Goal: Task Accomplishment & Management: Manage account settings

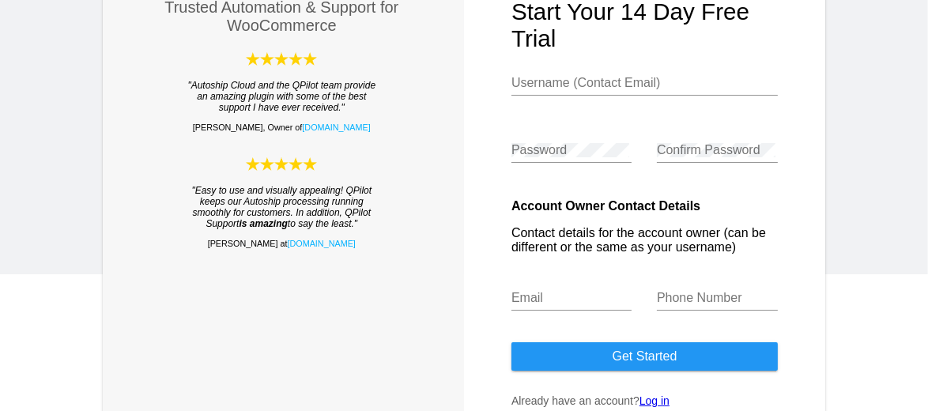
scroll to position [228, 0]
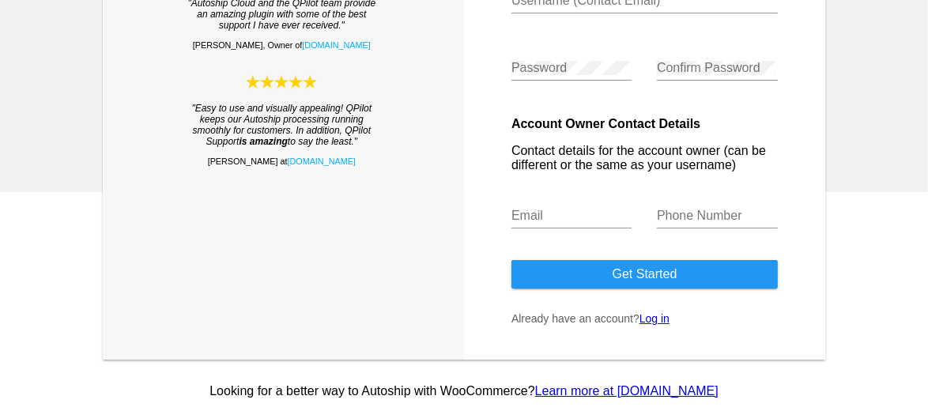
click at [654, 318] on link "Log in" at bounding box center [654, 318] width 30 height 13
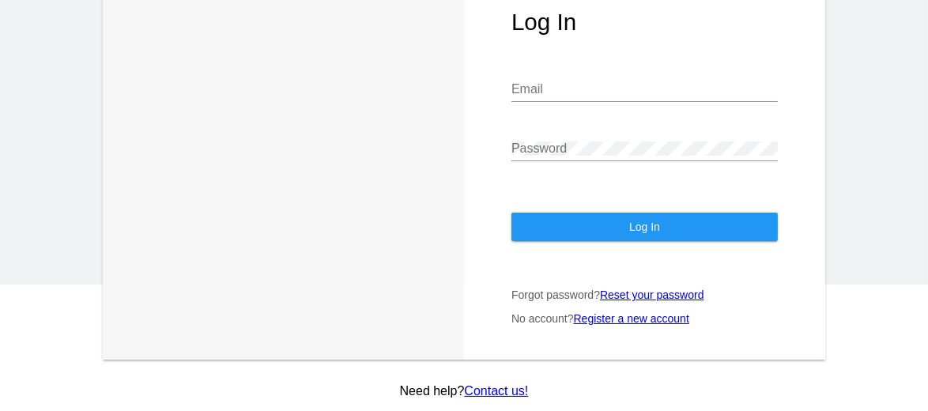
scroll to position [116, 0]
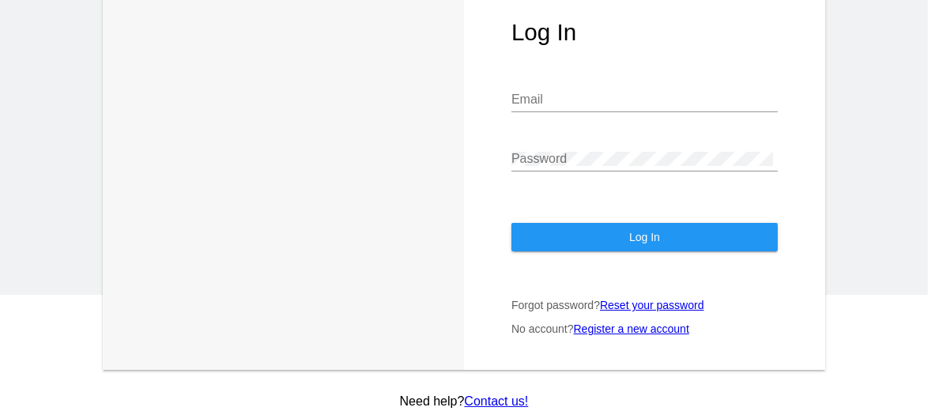
type input "[EMAIL_ADDRESS][DOMAIN_NAME]"
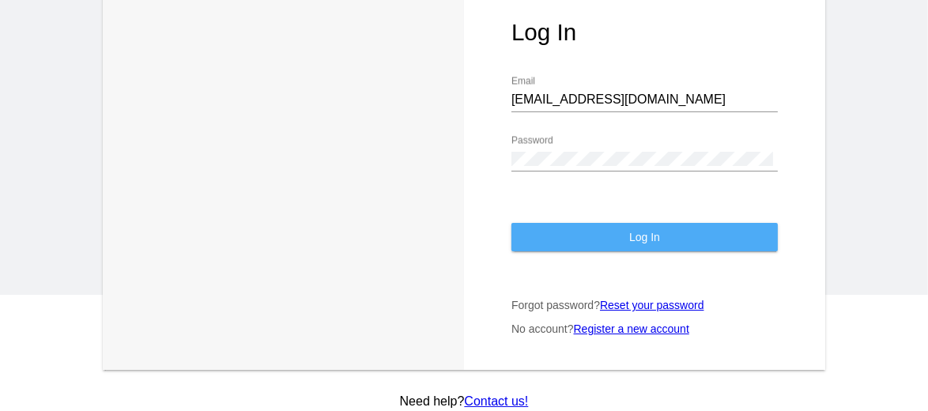
click at [641, 231] on span "Log In" at bounding box center [644, 237] width 31 height 13
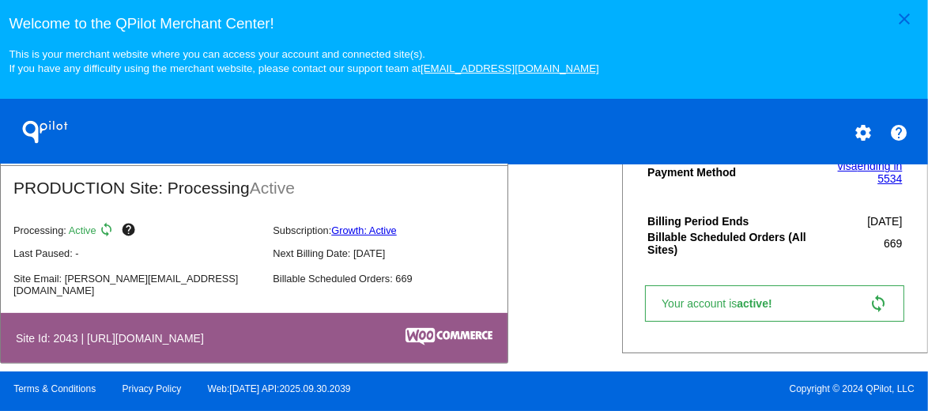
scroll to position [632, 0]
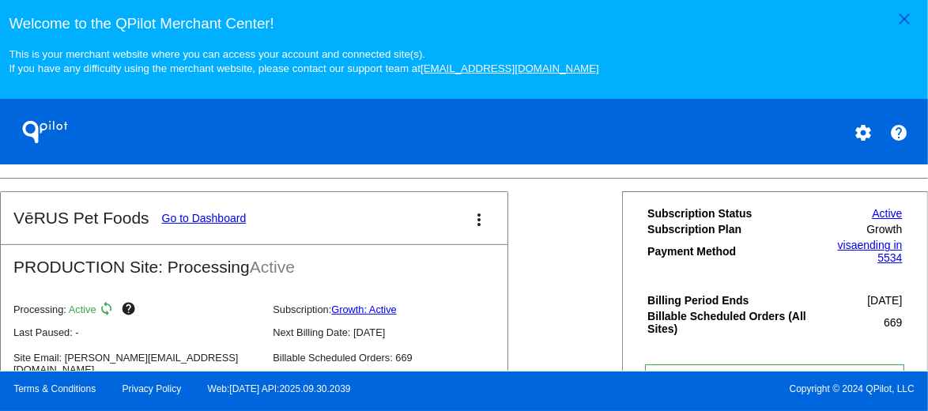
click at [838, 251] on span "visa" at bounding box center [848, 245] width 20 height 13
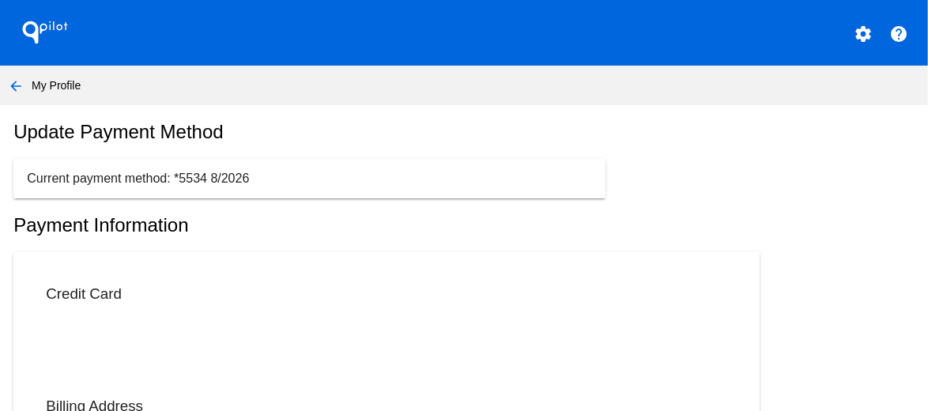
click at [13, 81] on mat-icon "arrow_back" at bounding box center [15, 86] width 19 height 19
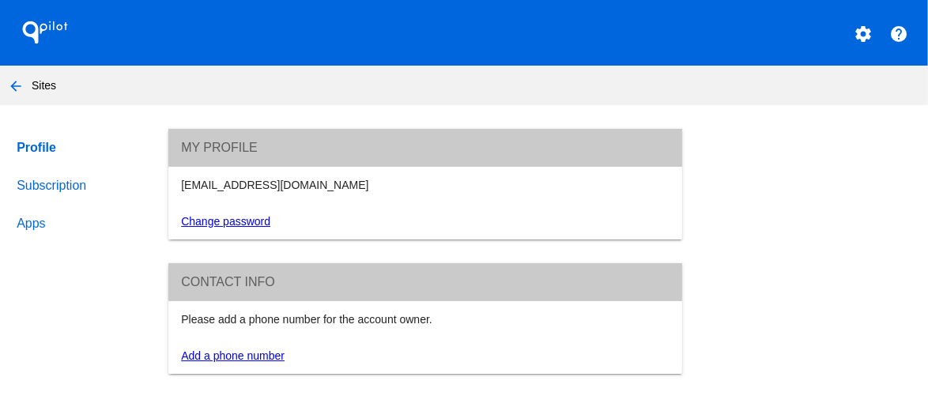
click at [65, 186] on link "Subscription" at bounding box center [76, 186] width 127 height 38
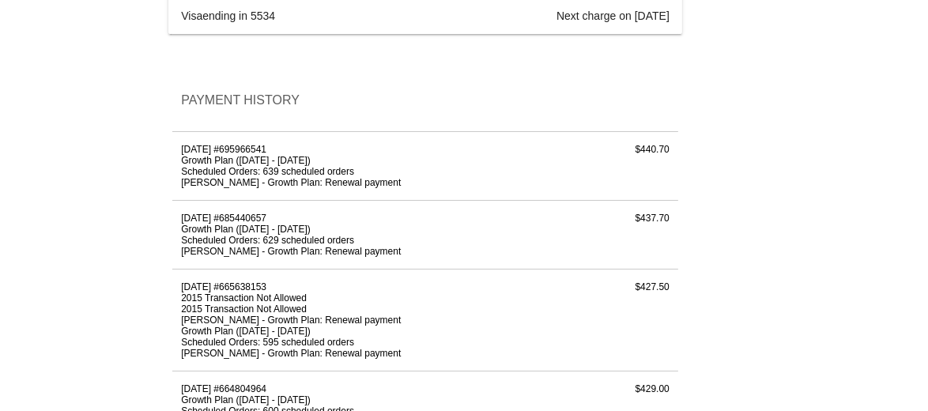
scroll to position [316, 0]
